Goal: Information Seeking & Learning: Find specific fact

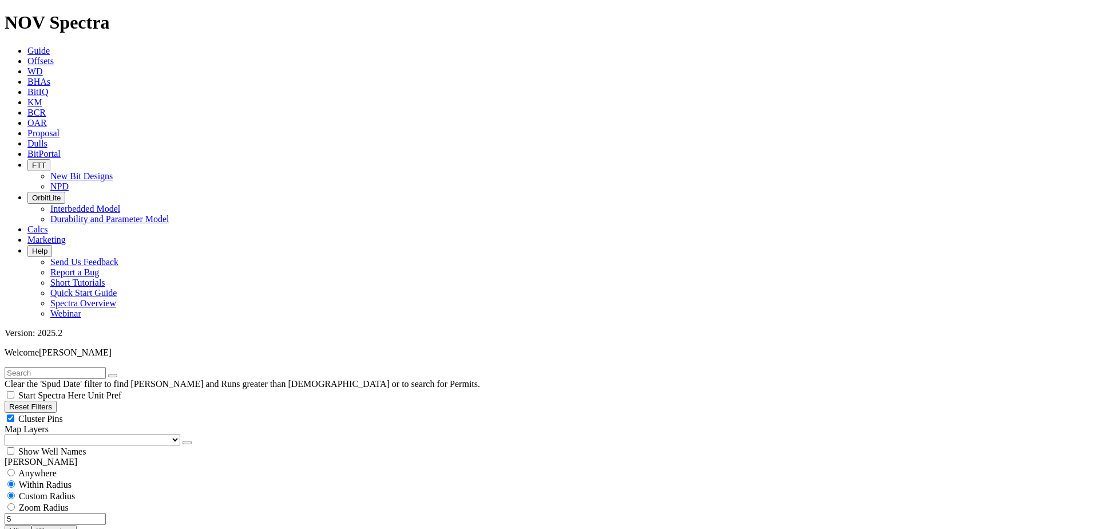
click at [35, 401] on button "Reset Filters" at bounding box center [31, 407] width 52 height 12
radio input "false"
radio input "true"
checkbox input "true"
select select
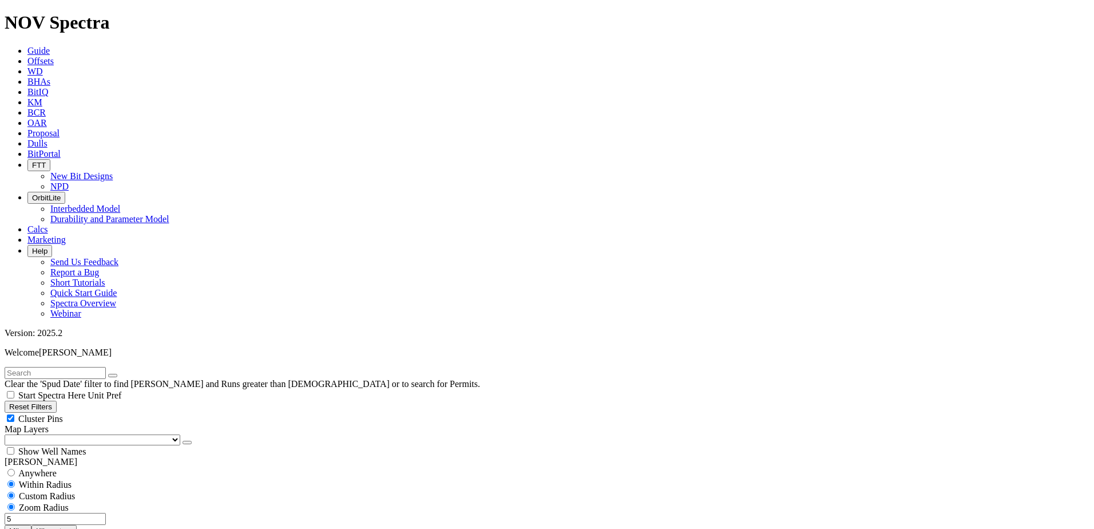
select select
click at [53, 367] on input "text" at bounding box center [55, 373] width 101 height 12
type input "19114177"
click at [68, 434] on select "US Counties [GEOGRAPHIC_DATA], [GEOGRAPHIC_DATA] [GEOGRAPHIC_DATA], [GEOGRAPHIC…" at bounding box center [93, 439] width 176 height 11
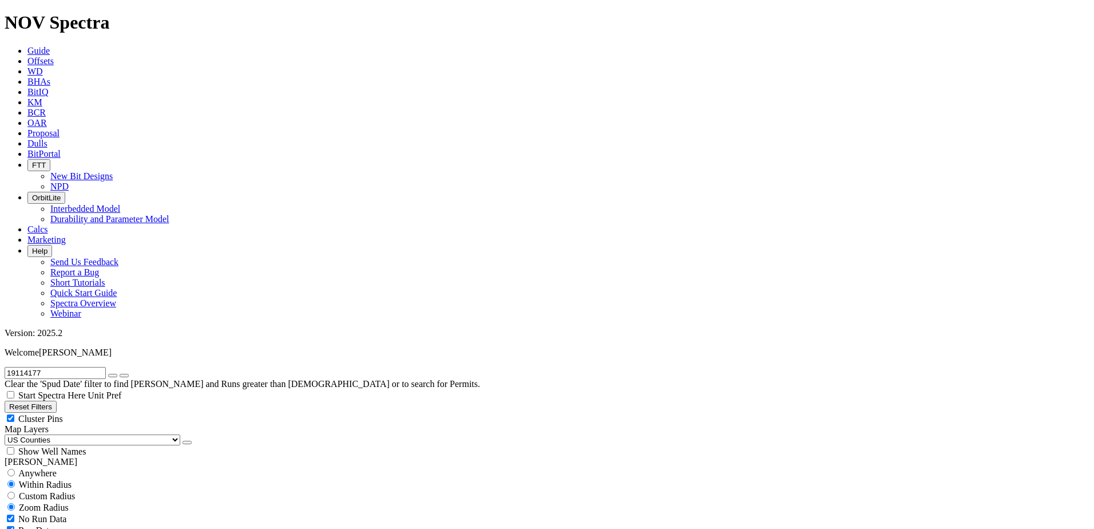
click at [9, 434] on select "US Counties [GEOGRAPHIC_DATA], [GEOGRAPHIC_DATA] [GEOGRAPHIC_DATA], [GEOGRAPHIC…" at bounding box center [93, 439] width 176 height 11
click at [48, 491] on span "Custom Radius" at bounding box center [47, 496] width 56 height 10
radio input "true"
radio input "false"
click at [84, 513] on input "number" at bounding box center [55, 519] width 101 height 12
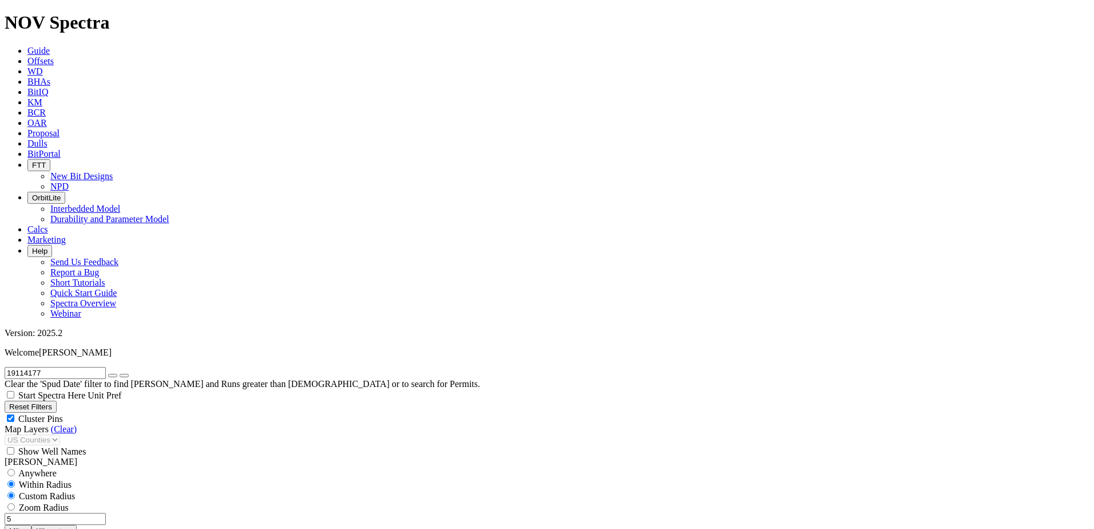
type input "5"
click at [117, 374] on button "button" at bounding box center [112, 375] width 9 height 3
select select "8.75"
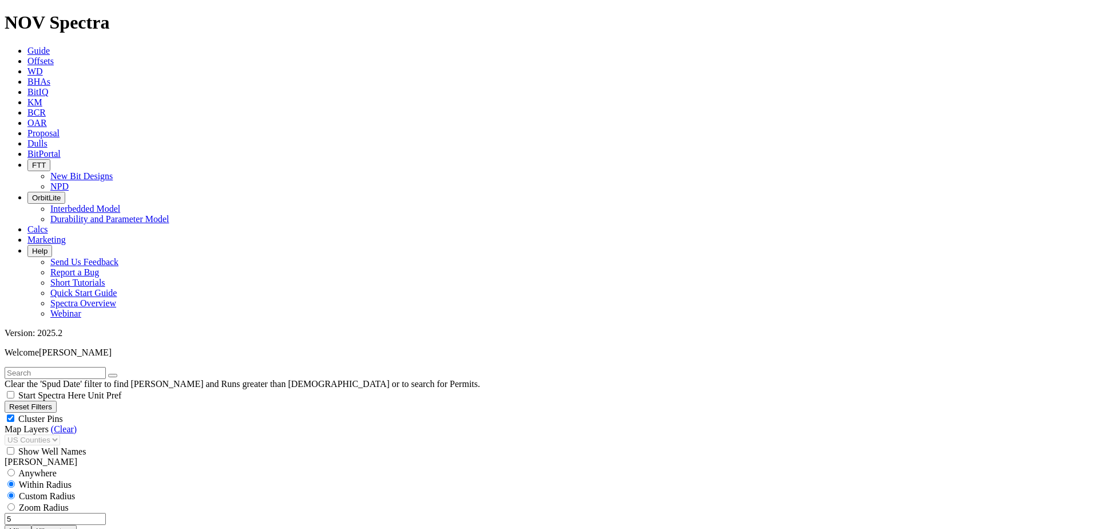
checkbox input "false"
select select "? number:8.75 ?"
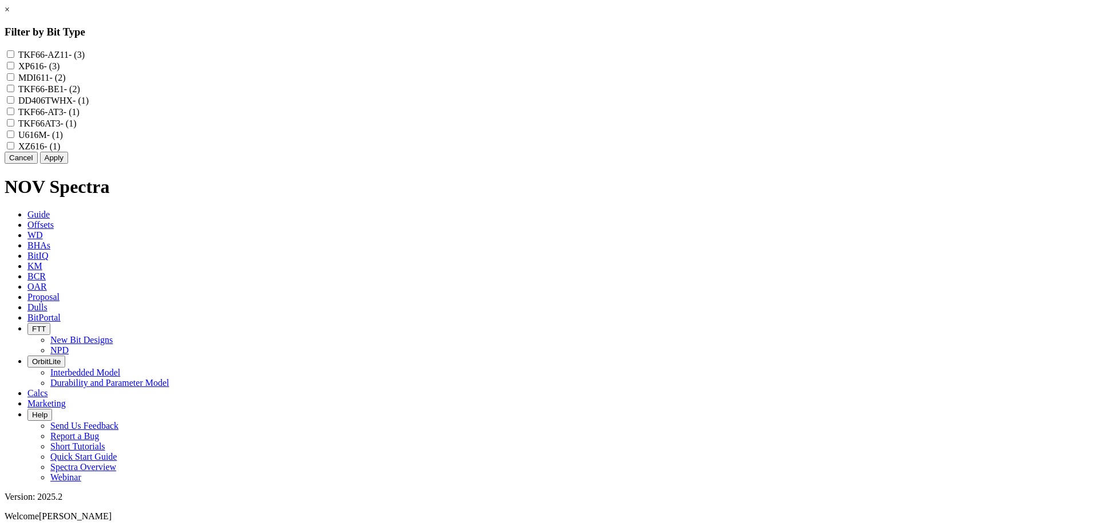
click at [14, 55] on input "TKF66-AZ11 - (3)" at bounding box center [10, 53] width 7 height 7
checkbox input "true"
click at [14, 69] on input "XP616 - (3)" at bounding box center [10, 65] width 7 height 7
checkbox input "true"
click at [14, 92] on input "TKF66-BE1 - (2)" at bounding box center [10, 88] width 7 height 7
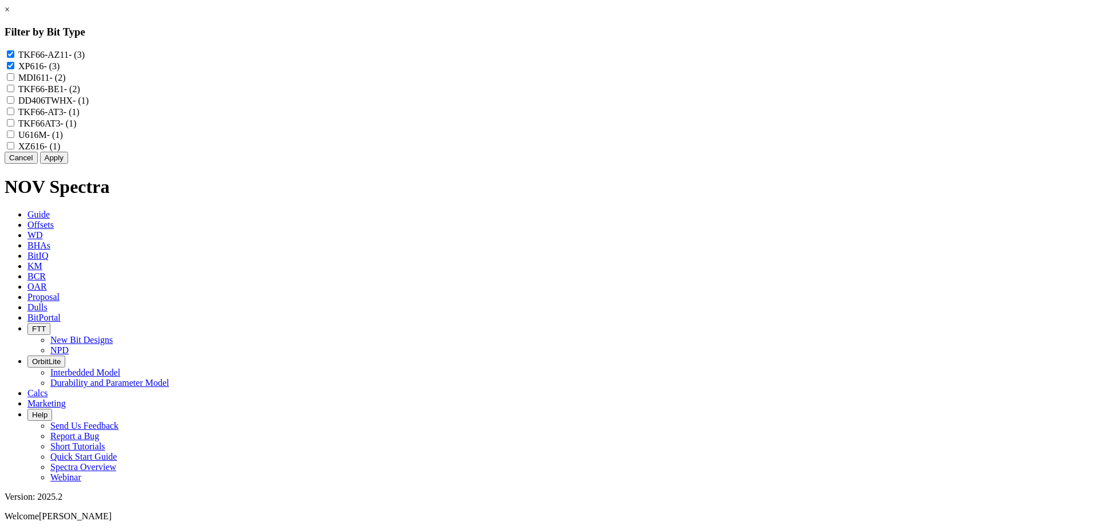
checkbox input "true"
click at [14, 104] on input "DD406TWHX - (1)" at bounding box center [10, 99] width 7 height 7
checkbox input "true"
click at [14, 115] on input "TKF66-AT3 - (1)" at bounding box center [10, 111] width 7 height 7
checkbox input "true"
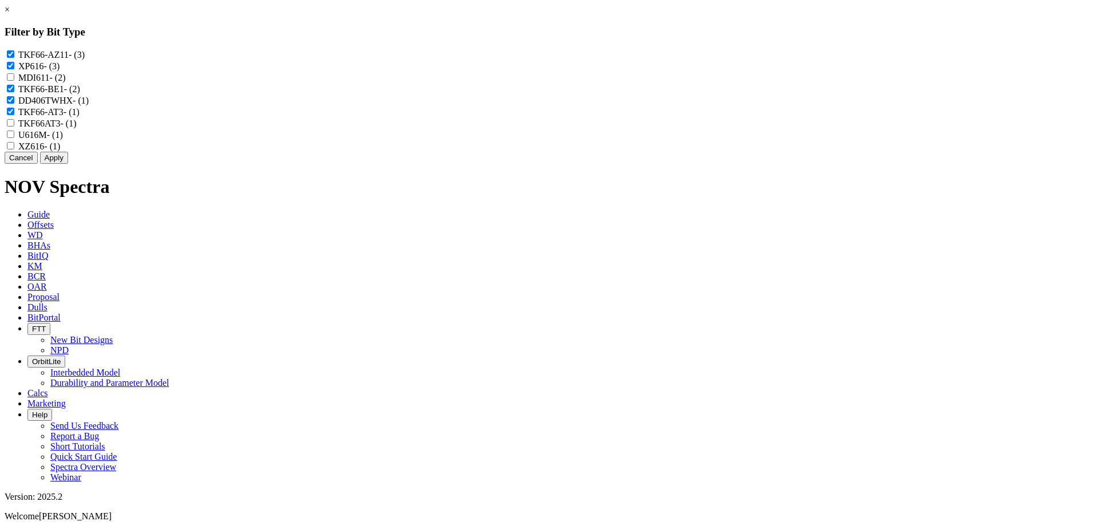
click at [14, 126] on input "TKF66AT3 - (1)" at bounding box center [10, 122] width 7 height 7
checkbox input "true"
click at [14, 138] on input "U616M - (1)" at bounding box center [10, 133] width 7 height 7
checkbox input "true"
click at [14, 149] on input "XZ616 - (1)" at bounding box center [10, 145] width 7 height 7
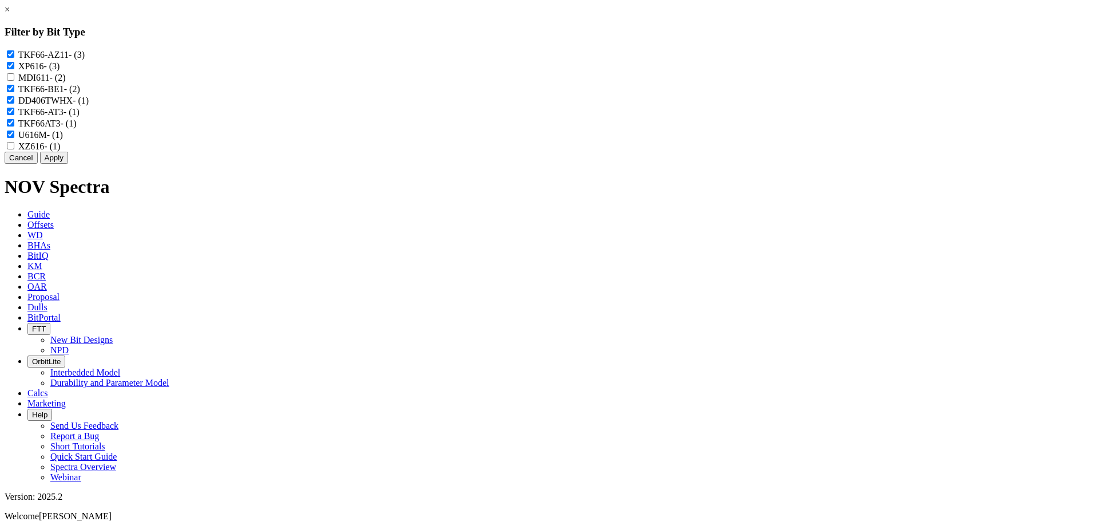
checkbox input "true"
click at [68, 164] on button "Apply" at bounding box center [54, 158] width 28 height 12
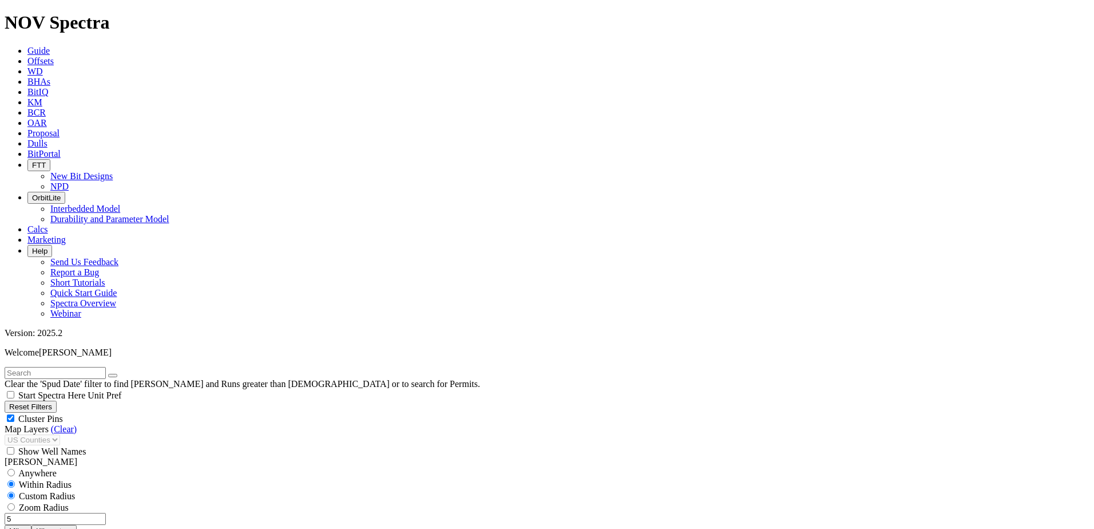
scroll to position [229, 0]
click at [76, 513] on input "5" at bounding box center [55, 519] width 101 height 12
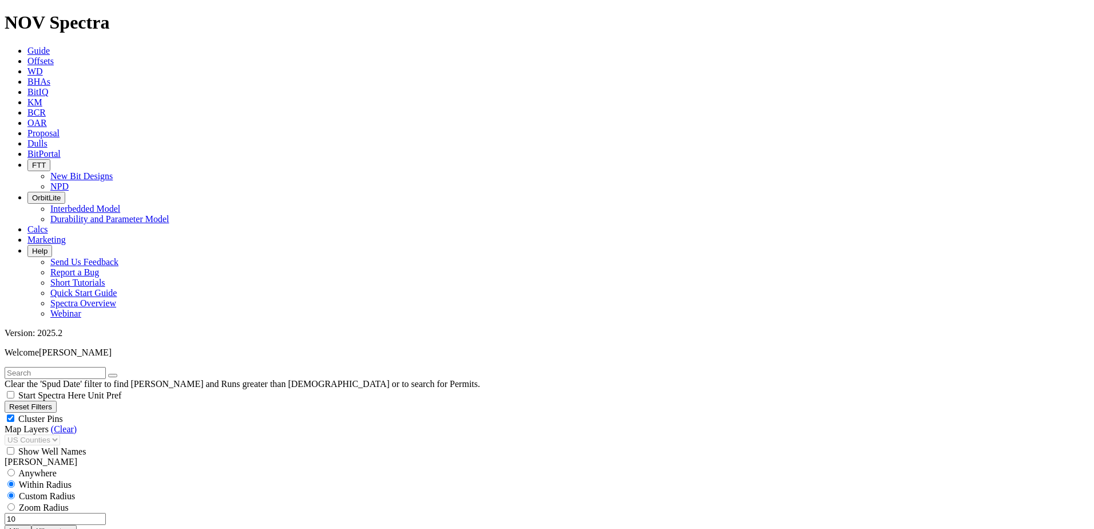
type input "10"
select select
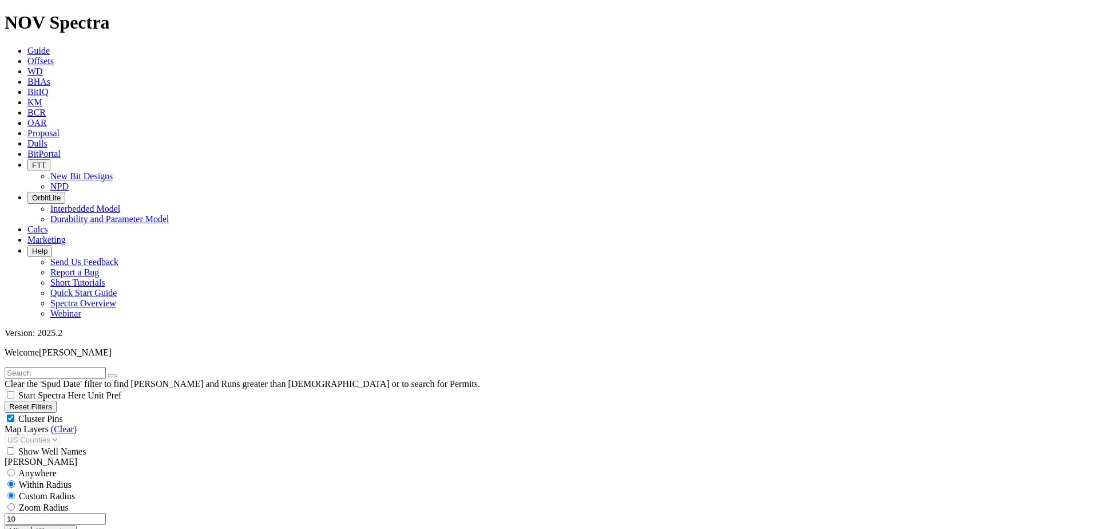
select select
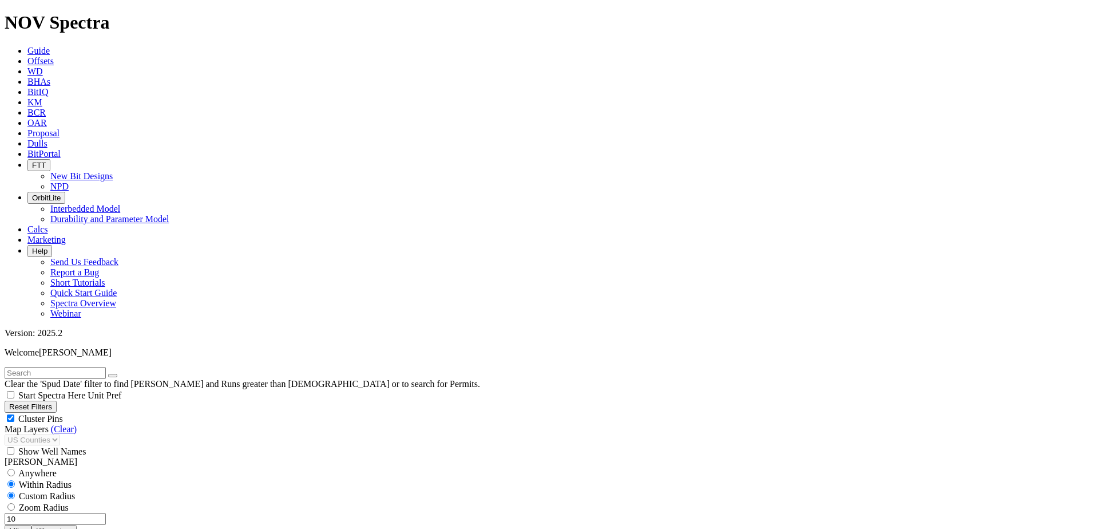
scroll to position [14649, 0]
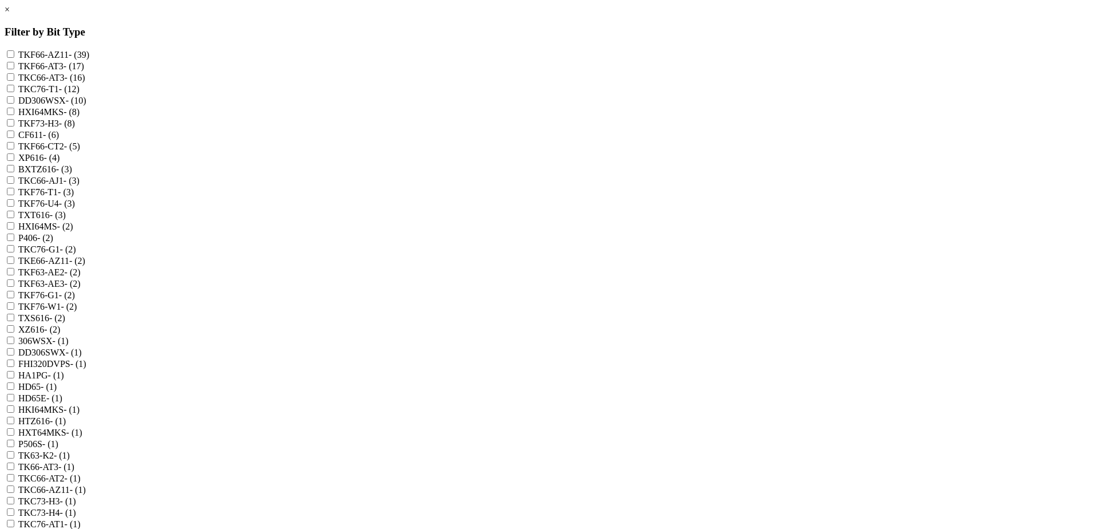
click at [14, 57] on input "TKF66-AZ11 - (39)" at bounding box center [10, 53] width 7 height 7
checkbox input "true"
click at [14, 69] on input "TKF66-AT3 - (17)" at bounding box center [10, 65] width 7 height 7
checkbox input "true"
click at [14, 81] on input "TKC66-AT3 - (16)" at bounding box center [10, 76] width 7 height 7
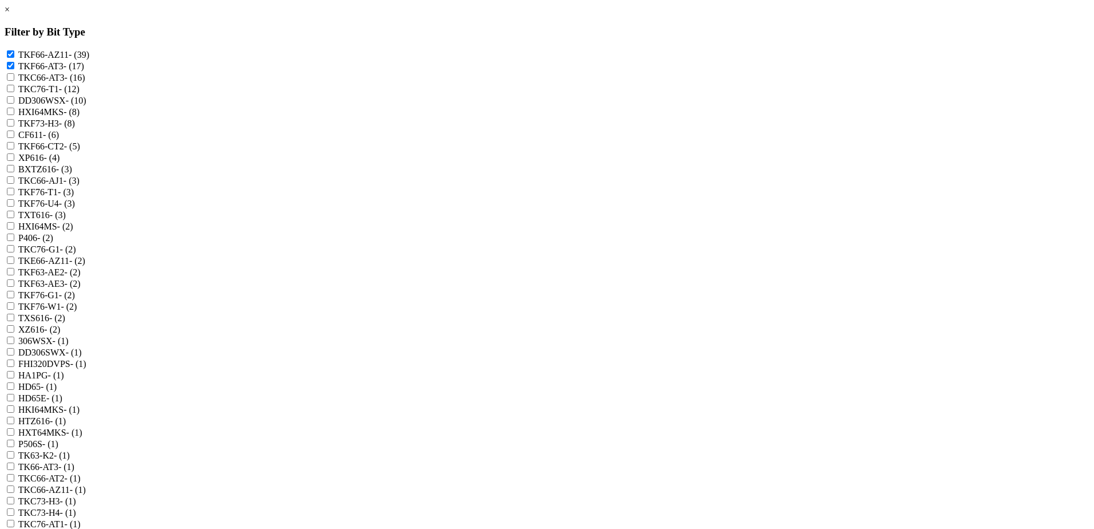
checkbox input "true"
click at [14, 104] on input "DD306WSX - (10)" at bounding box center [10, 99] width 7 height 7
checkbox input "true"
click at [14, 115] on input "HXI64MKS - (8)" at bounding box center [10, 111] width 7 height 7
checkbox input "true"
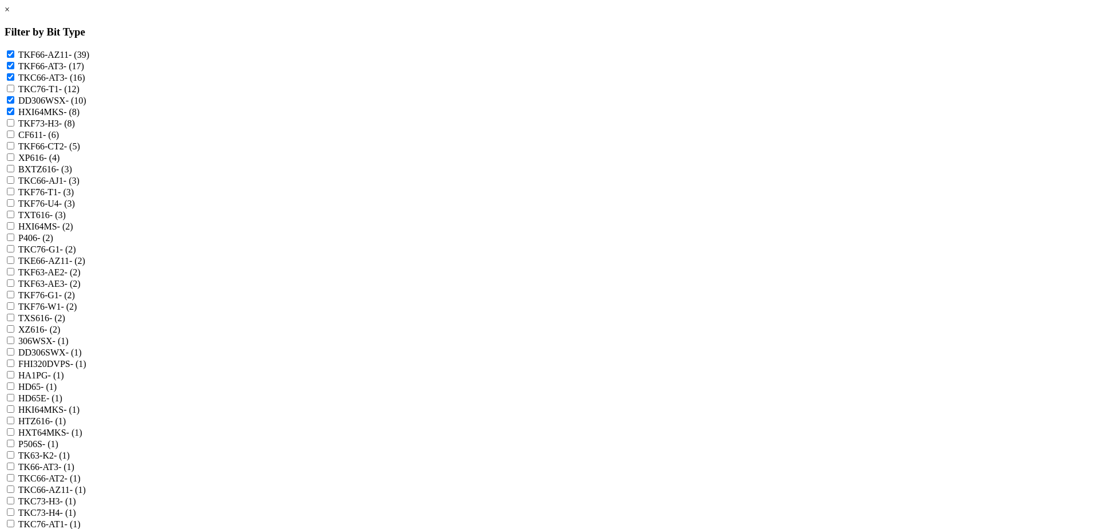
click at [14, 149] on input "TKF66-CT2 - (5)" at bounding box center [10, 145] width 7 height 7
checkbox input "true"
click at [14, 161] on input "XP616 - (4)" at bounding box center [10, 156] width 7 height 7
checkbox input "true"
click at [14, 172] on input "BXTZ616 - (3)" at bounding box center [10, 168] width 7 height 7
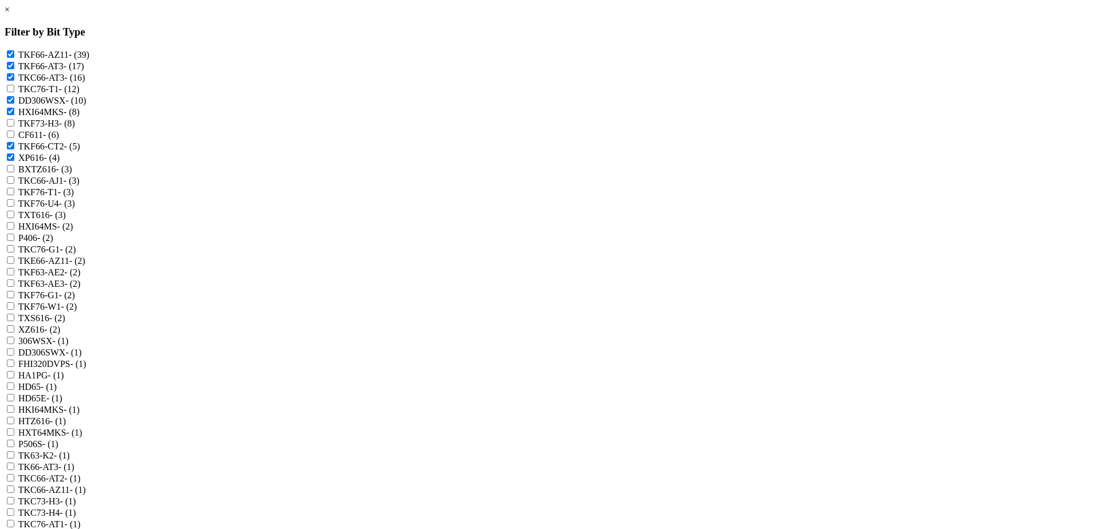
checkbox input "true"
click at [14, 184] on input "TKC66-AJ1 - (3)" at bounding box center [10, 179] width 7 height 7
checkbox input "true"
click at [14, 212] on input "TXT616 - (3)" at bounding box center [10, 214] width 7 height 7
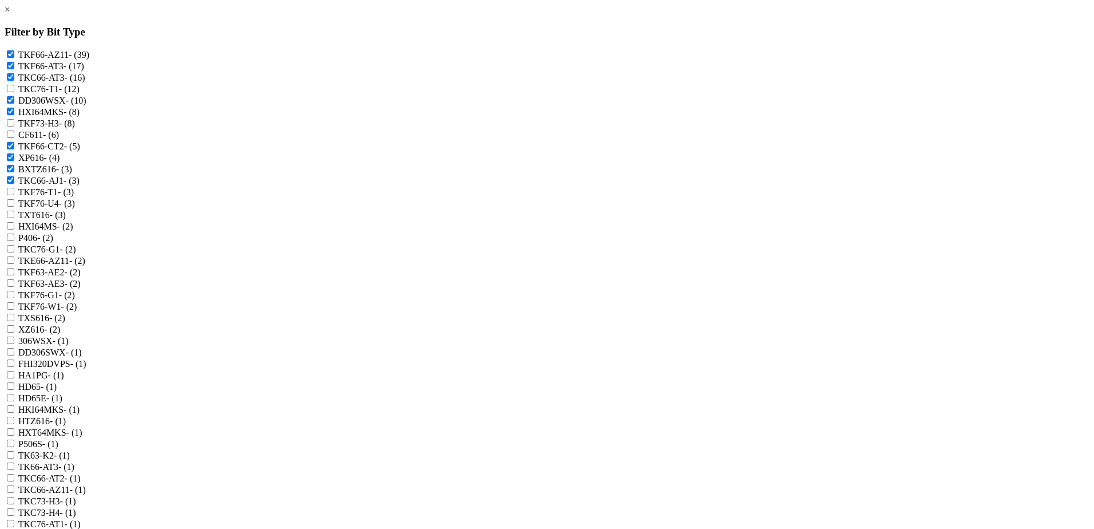
checkbox input "true"
click at [14, 227] on input "HXI64MS - (2)" at bounding box center [10, 225] width 7 height 7
checkbox input "true"
click at [14, 241] on input "P406 - (2)" at bounding box center [10, 236] width 7 height 7
checkbox input "true"
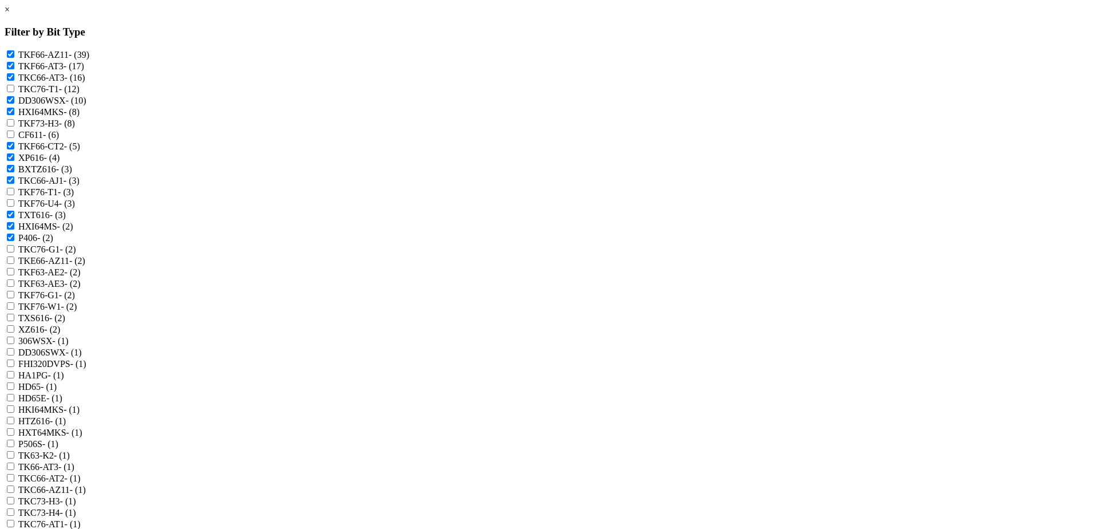
click at [14, 264] on input "TKE66-AZ11 - (2)" at bounding box center [10, 259] width 7 height 7
checkbox input "true"
click at [14, 314] on input "TXS616 - (2)" at bounding box center [10, 317] width 7 height 7
checkbox input "true"
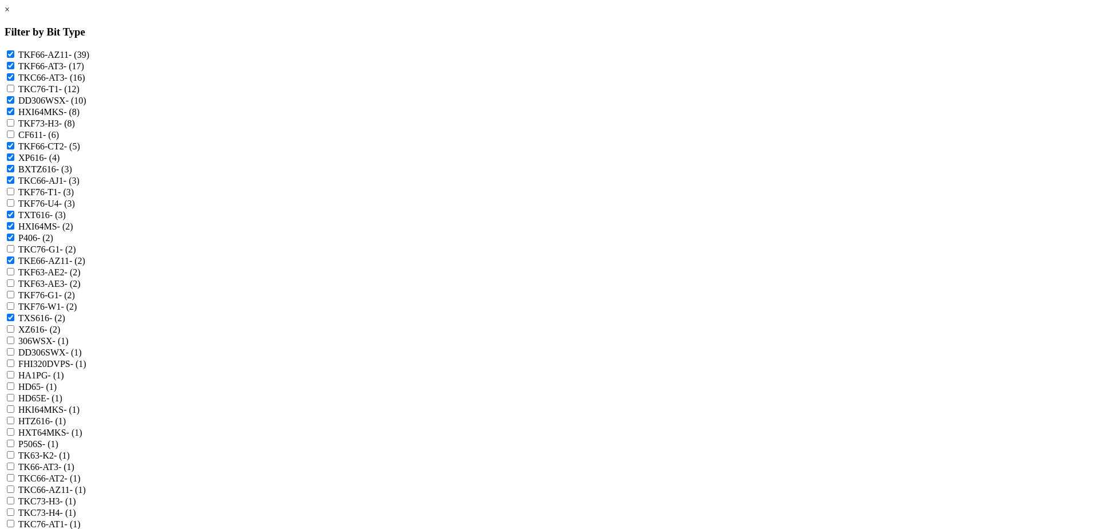
click at [14, 325] on input "XZ616 - (2)" at bounding box center [10, 328] width 7 height 7
checkbox input "true"
click at [14, 382] on input "HD65 - (1)" at bounding box center [10, 385] width 7 height 7
checkbox input "true"
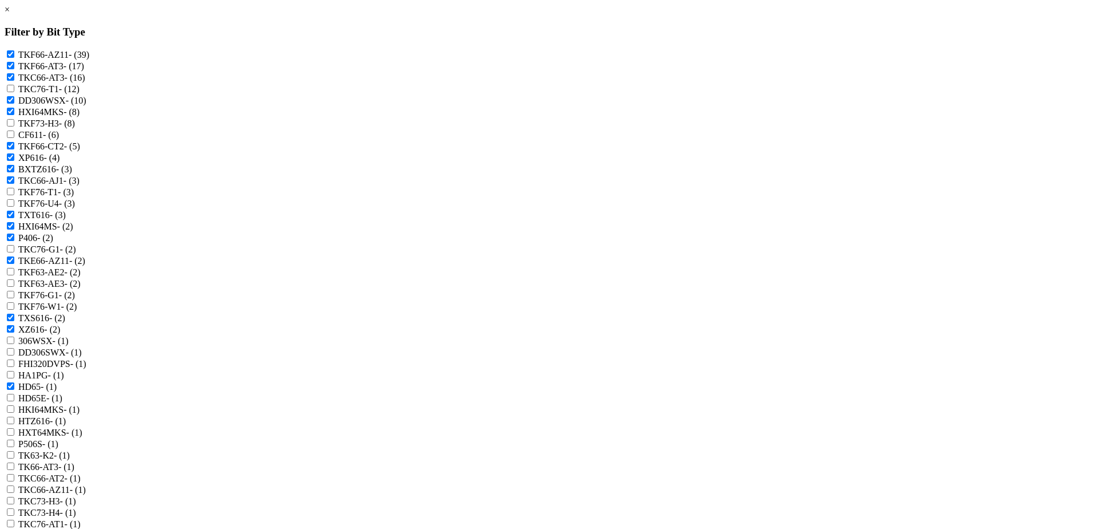
click at [14, 394] on input "HD65E - (1)" at bounding box center [10, 397] width 7 height 7
checkbox input "true"
click at [14, 405] on input "HKI64MKS - (1)" at bounding box center [10, 408] width 7 height 7
checkbox input "true"
click at [14, 417] on input "HTZ616 - (1)" at bounding box center [10, 420] width 7 height 7
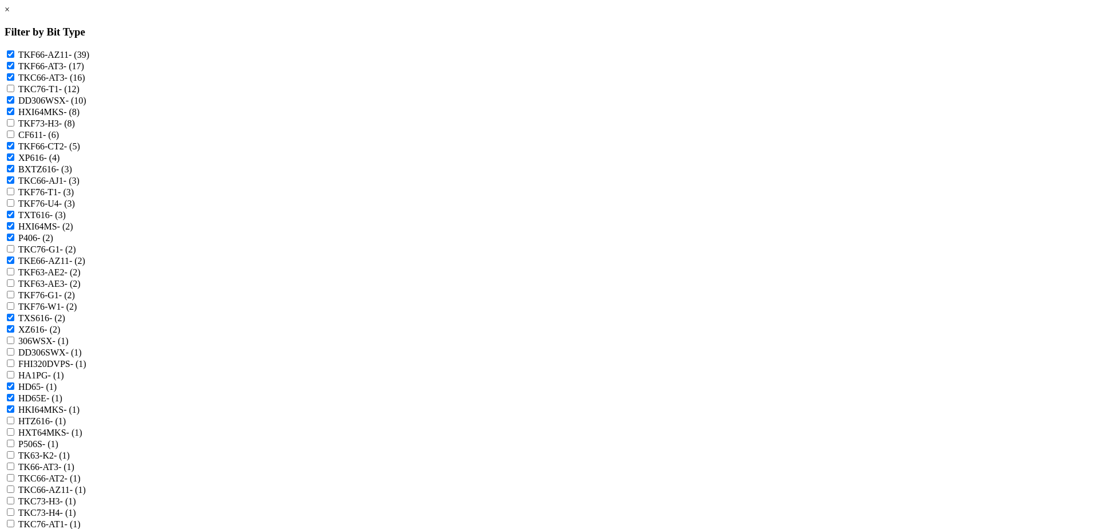
checkbox input "true"
click at [14, 462] on input "TK66-AT3 - (1)" at bounding box center [10, 465] width 7 height 7
checkbox input "true"
click at [14, 474] on input "TKC66-AT2 - (1)" at bounding box center [10, 477] width 7 height 7
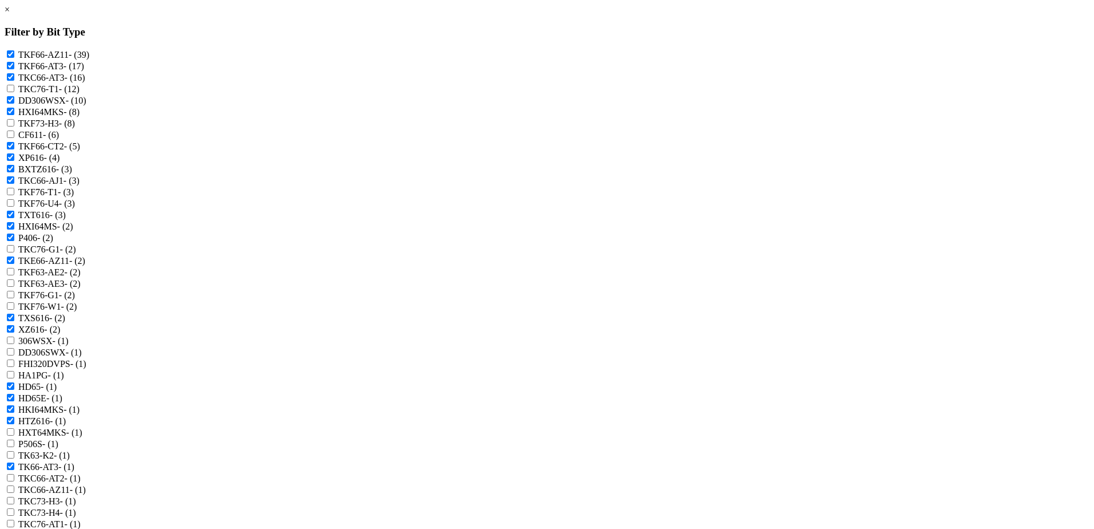
checkbox input "true"
click at [14, 485] on input "TKC66-AZ11 - (1)" at bounding box center [10, 488] width 7 height 7
checkbox input "true"
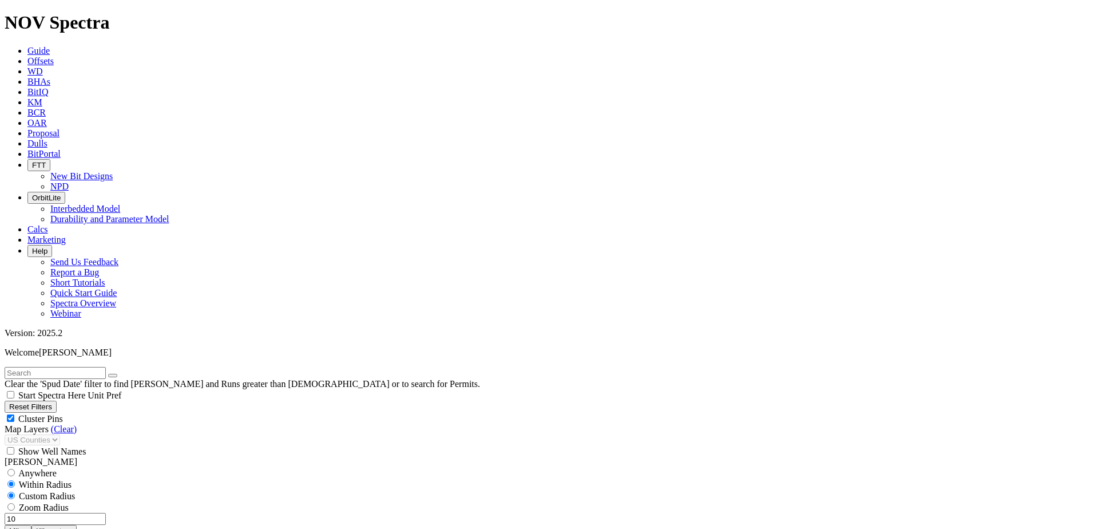
scroll to position [916, 0]
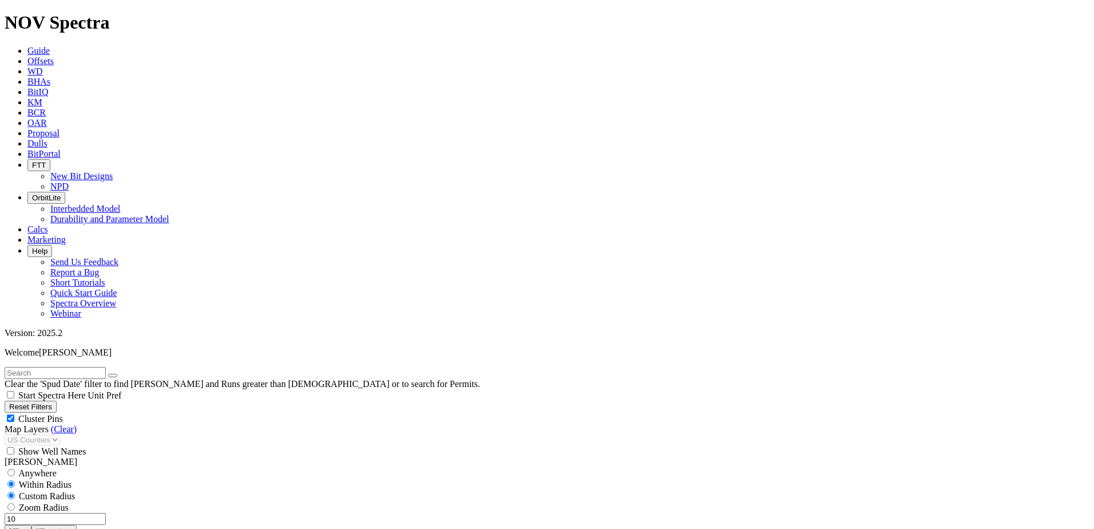
type input "7500"
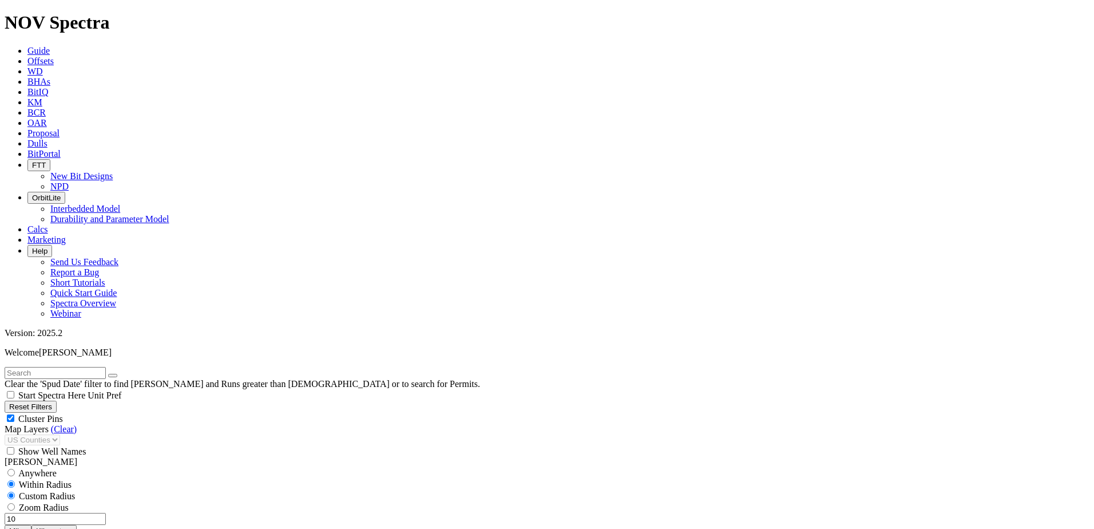
type input "150"
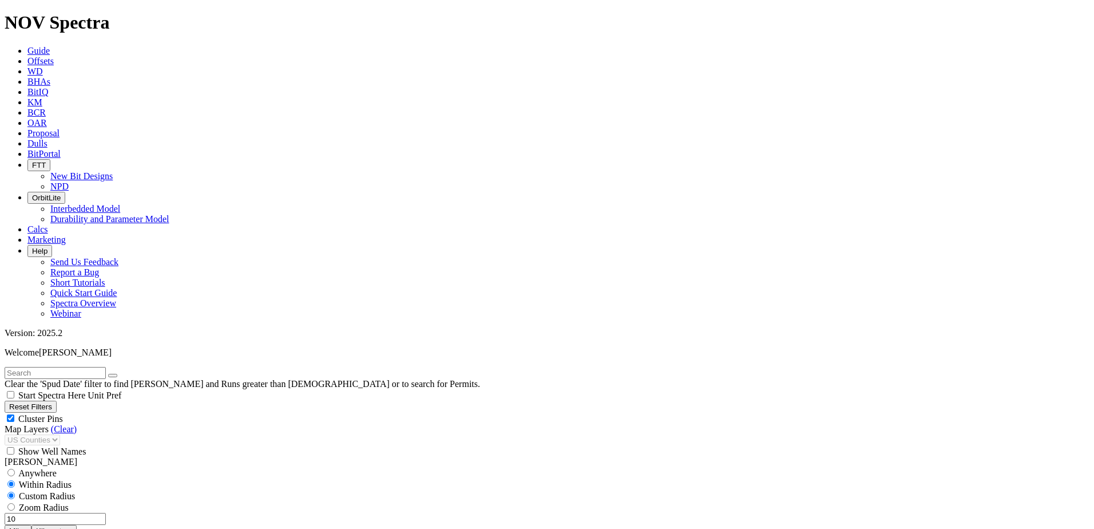
scroll to position [0, 0]
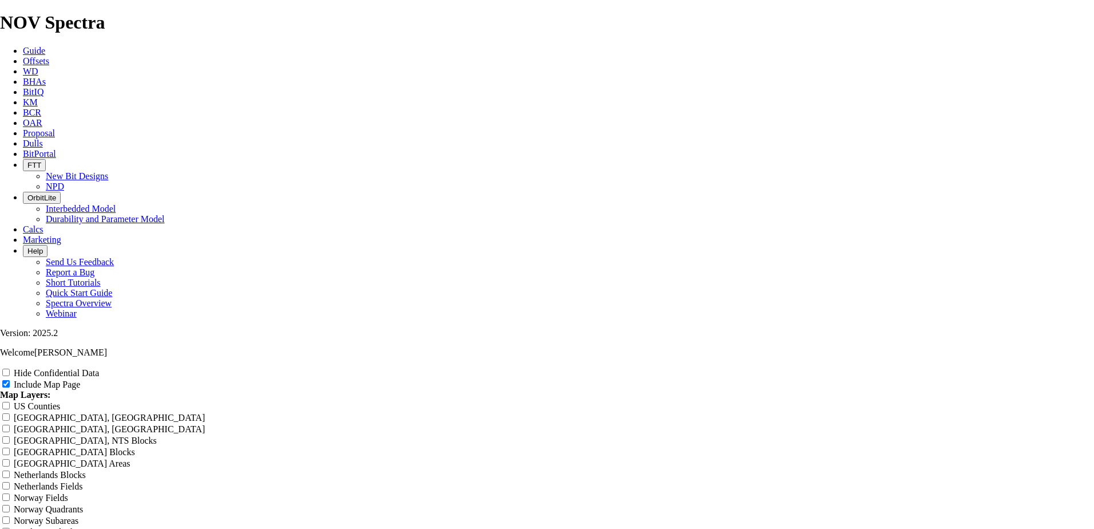
scroll to position [1431, 0]
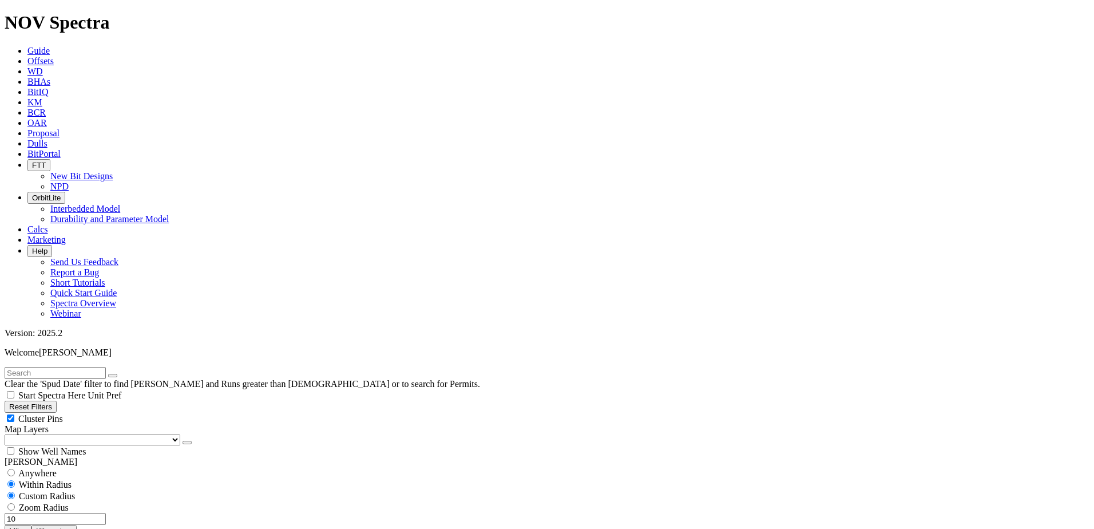
scroll to position [973, 0]
type input "300"
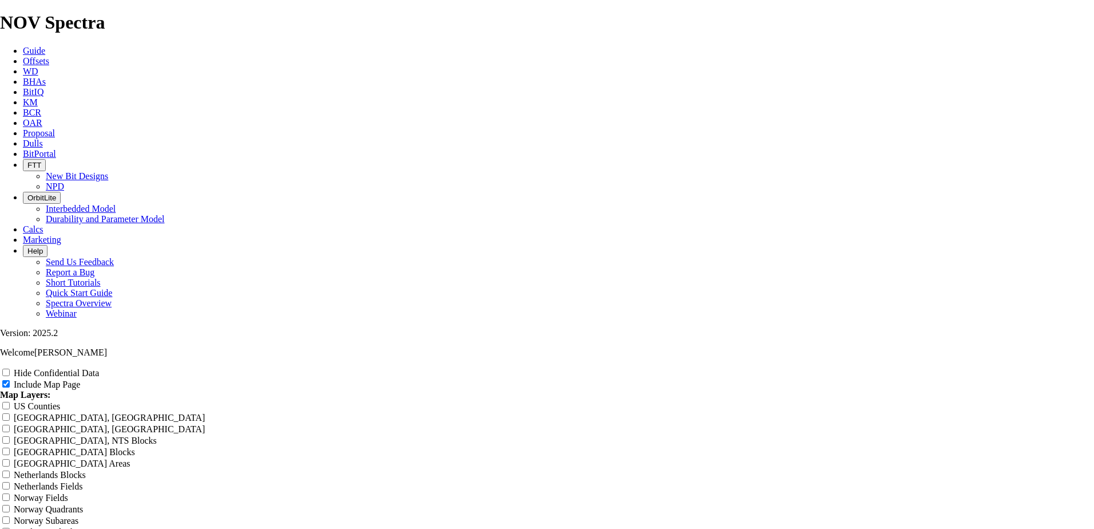
scroll to position [1488, 0]
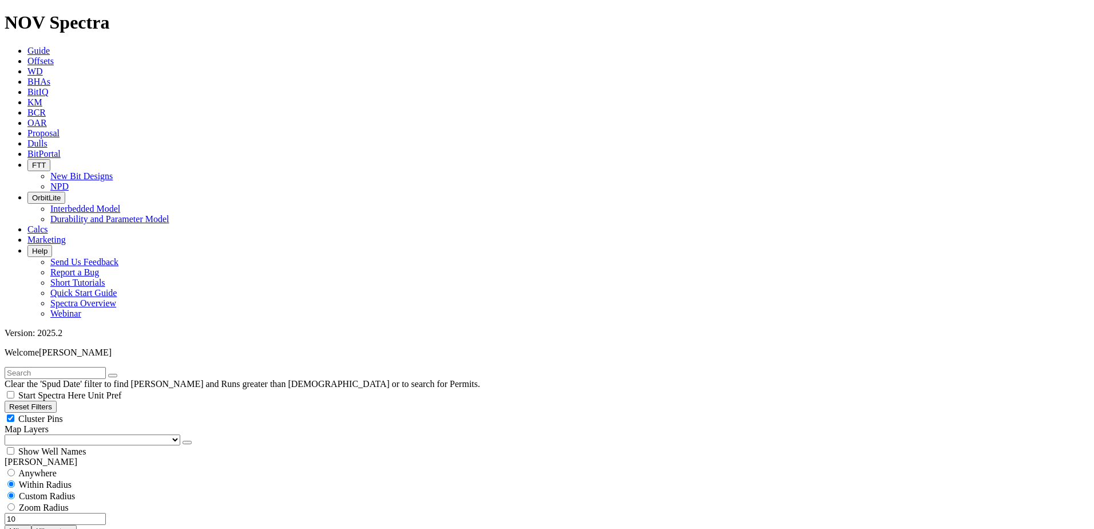
click at [58, 367] on input "text" at bounding box center [55, 373] width 101 height 12
paste input "A312047"
type input "A312047"
click at [54, 401] on button "Reset Filters" at bounding box center [31, 407] width 52 height 12
radio input "false"
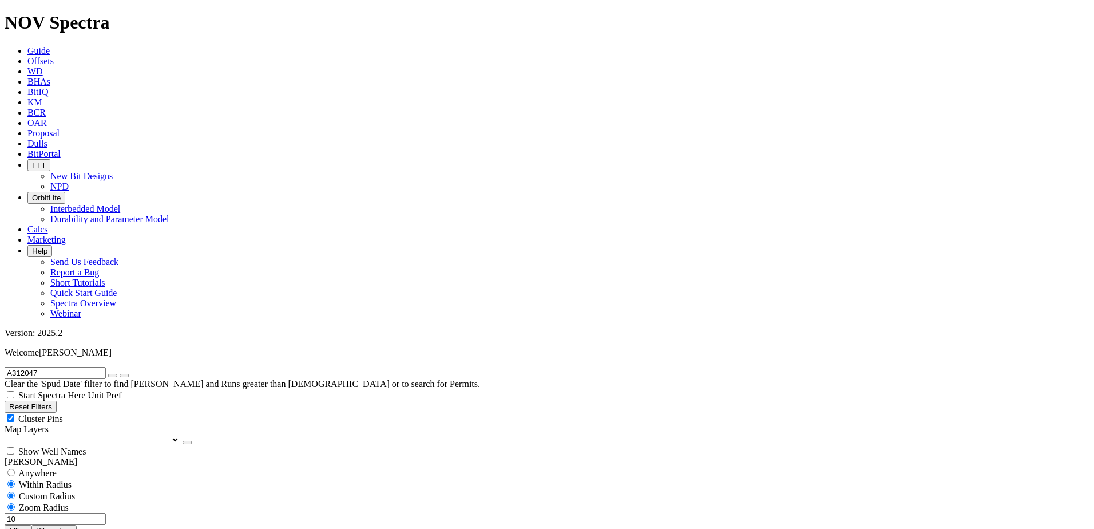
radio input "true"
checkbox input "true"
select select
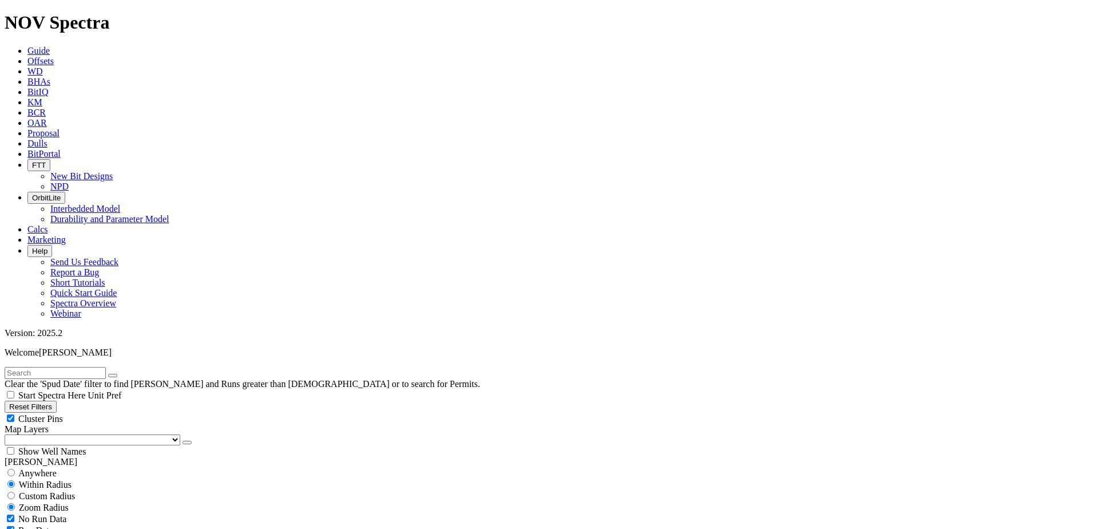
click at [54, 367] on input "text" at bounding box center [55, 373] width 101 height 12
type input "A312047"
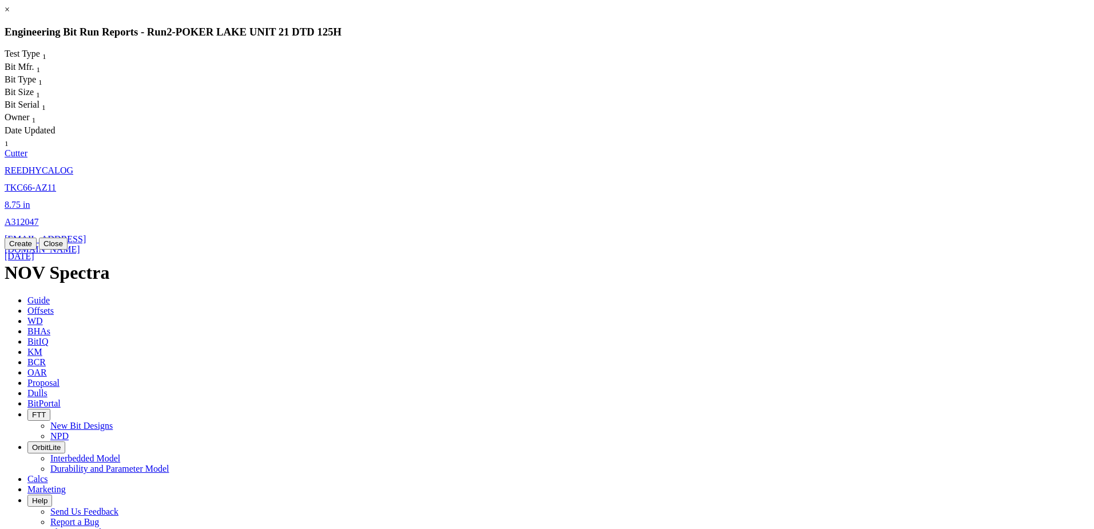
click at [56, 183] on span "TKC66-AZ11" at bounding box center [31, 188] width 52 height 10
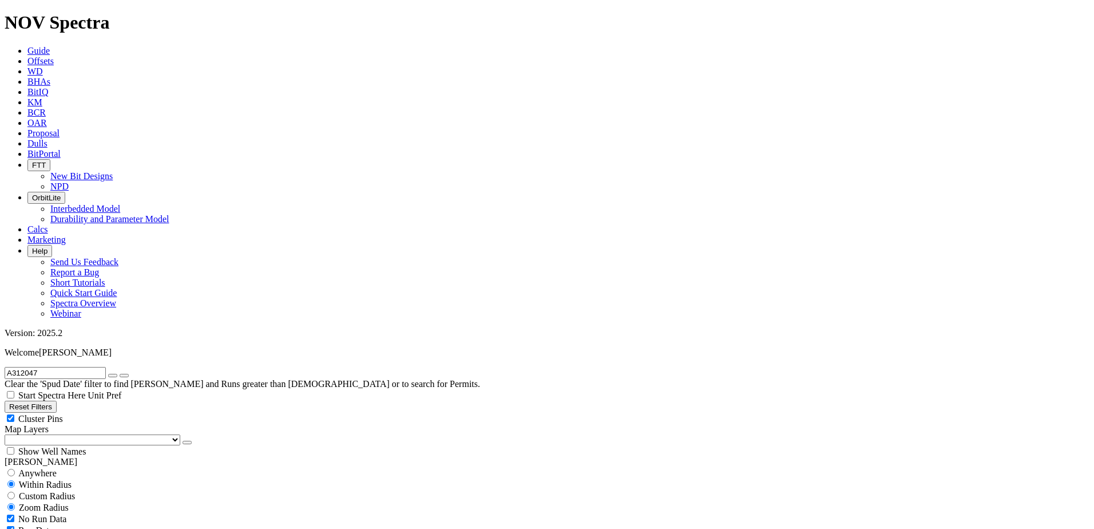
select select "Cutter"
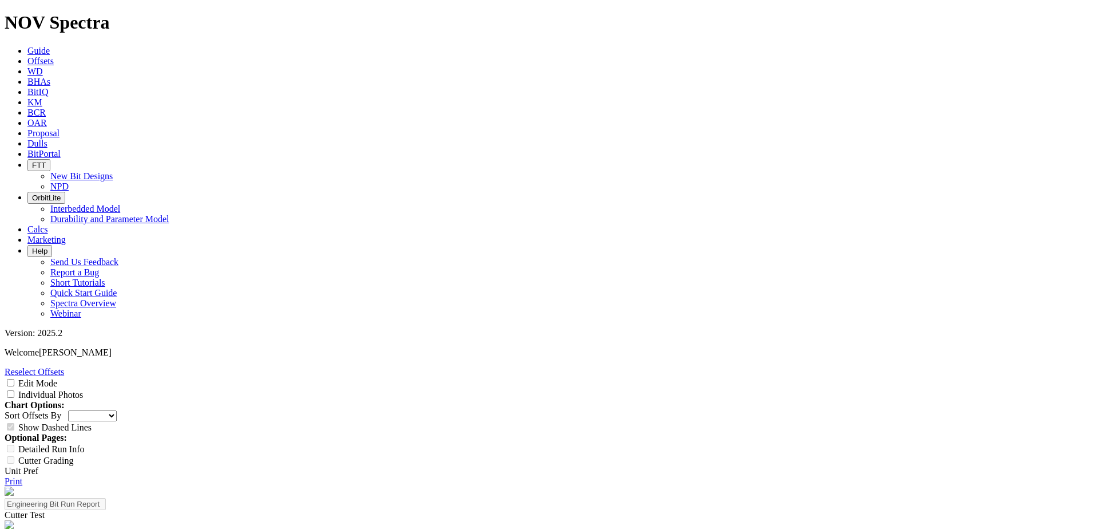
scroll to position [687, 0]
